Goal: Entertainment & Leisure: Consume media (video, audio)

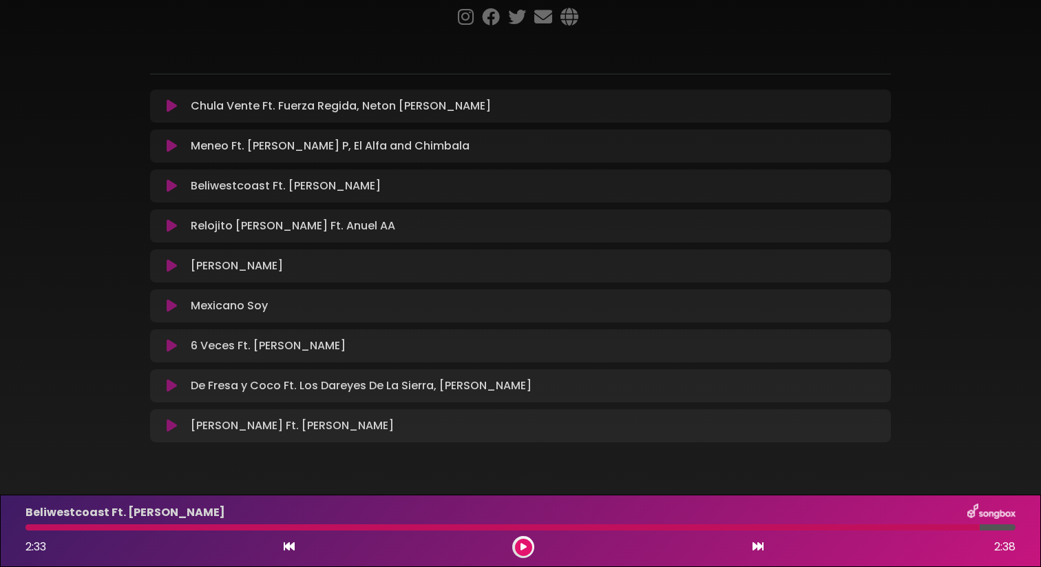
scroll to position [145, 0]
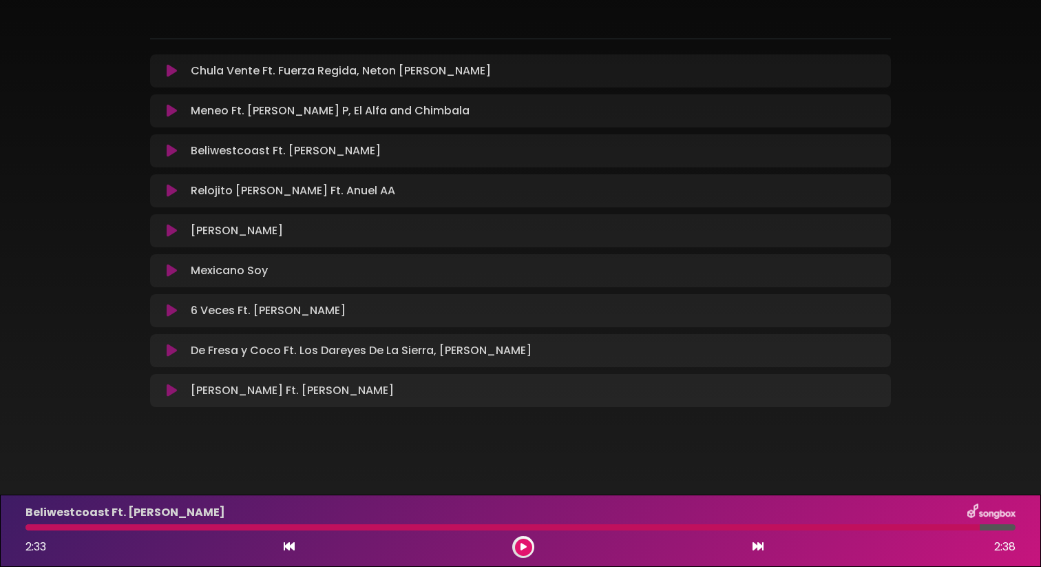
click at [172, 151] on icon at bounding box center [172, 151] width 10 height 14
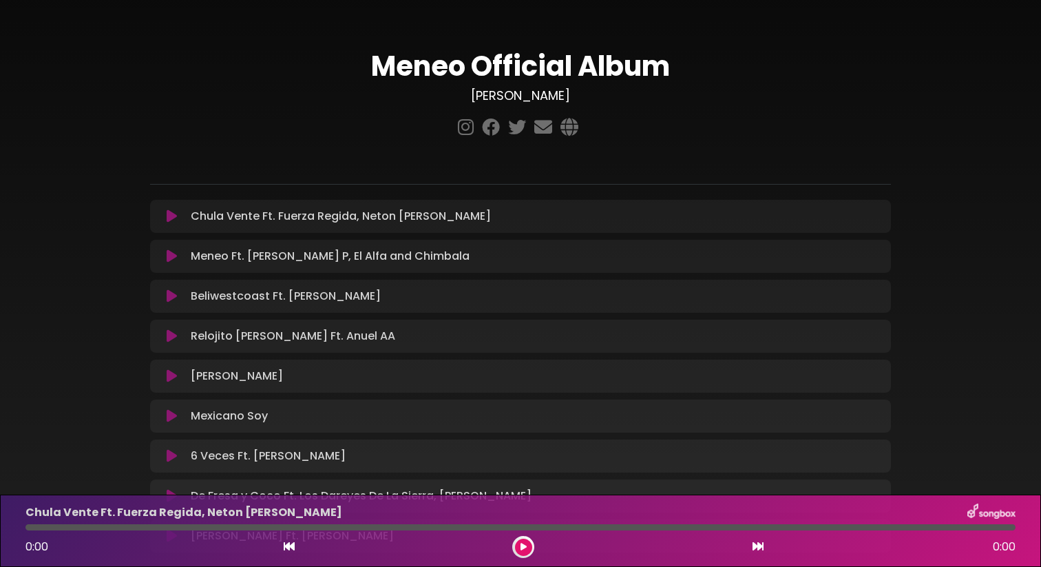
click at [169, 298] on icon at bounding box center [172, 296] width 10 height 14
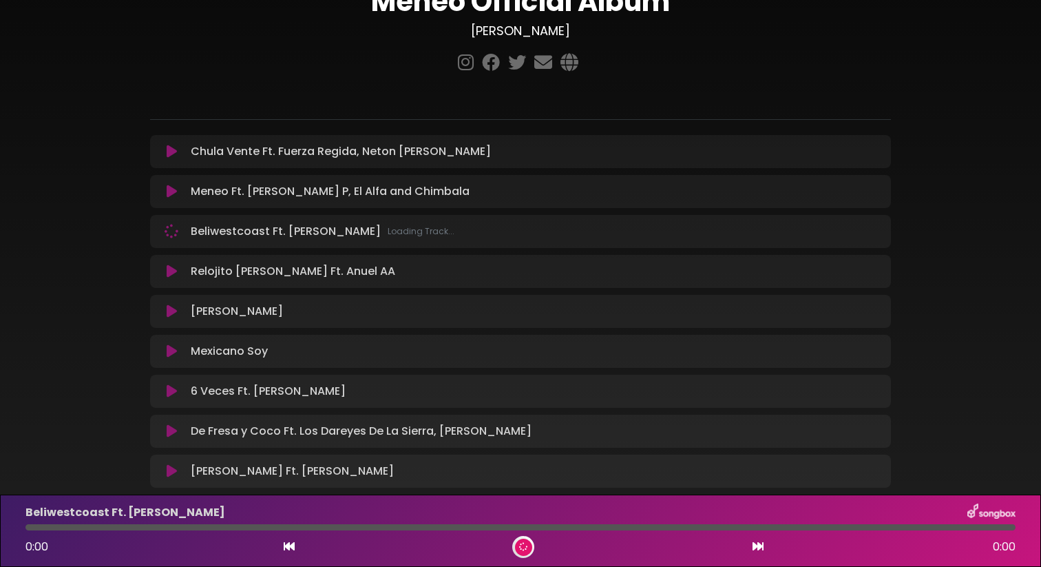
scroll to position [79, 0]
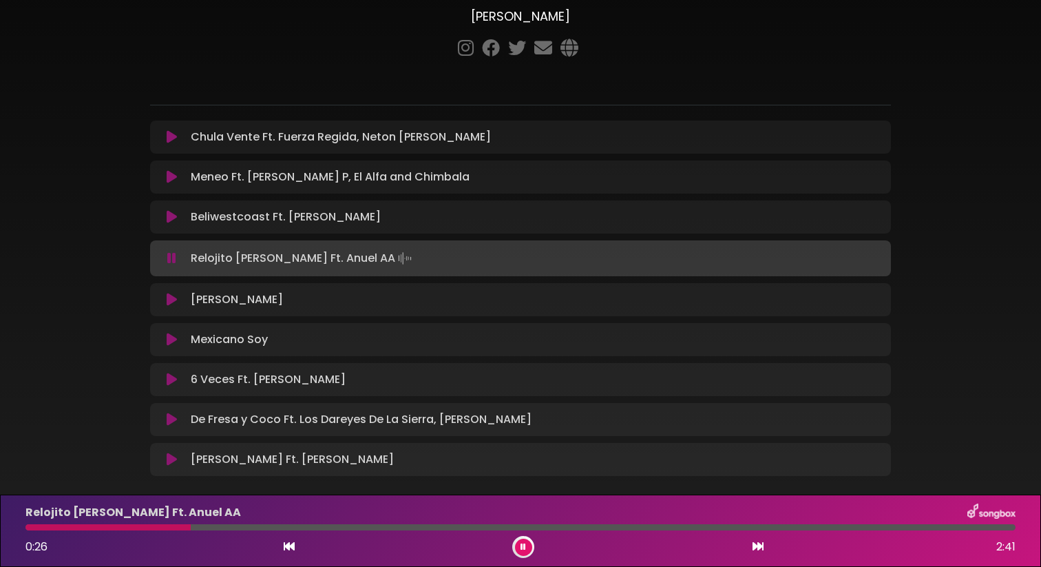
click at [167, 380] on icon at bounding box center [172, 379] width 10 height 14
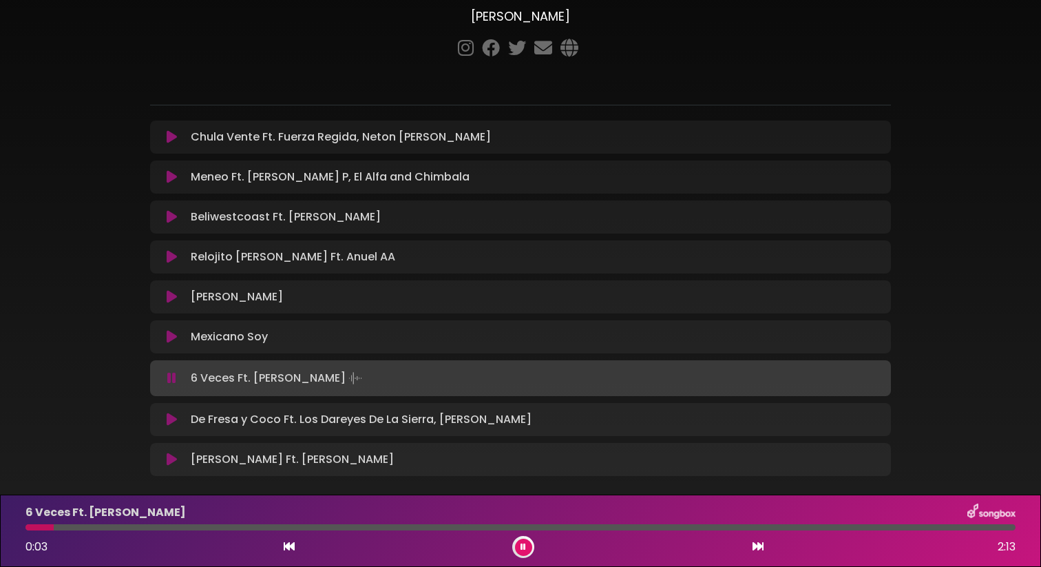
click at [225, 527] on div at bounding box center [520, 527] width 990 height 6
click at [175, 419] on icon at bounding box center [172, 419] width 10 height 14
